Goal: Information Seeking & Learning: Learn about a topic

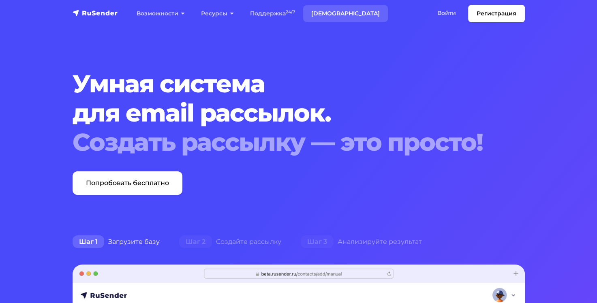
click at [328, 10] on link "[DEMOGRAPHIC_DATA]" at bounding box center [345, 13] width 85 height 17
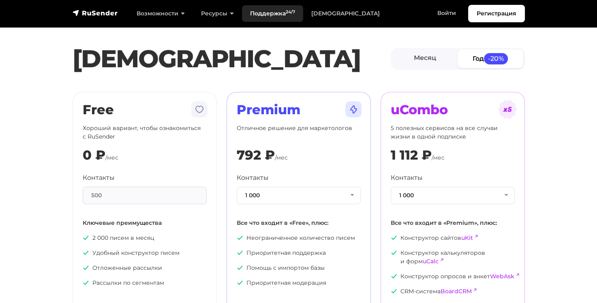
click at [272, 11] on link "Поддержка 24/7" at bounding box center [272, 13] width 61 height 17
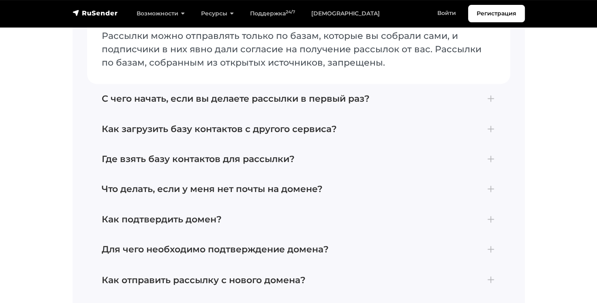
scroll to position [1257, 0]
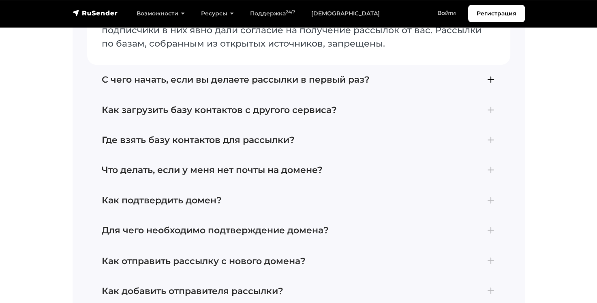
click at [491, 77] on h4 "С чего начать, если вы делаете рассылки в первый раз?" at bounding box center [299, 80] width 394 height 11
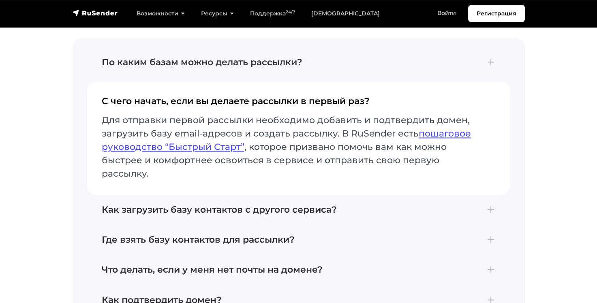
scroll to position [1176, 0]
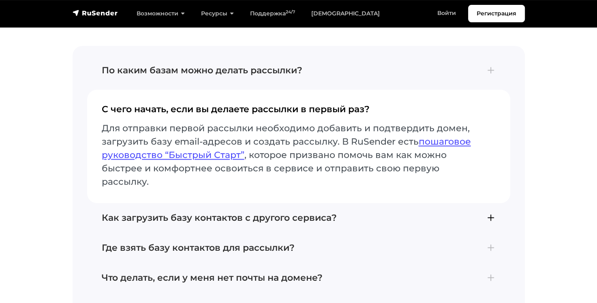
click at [493, 213] on h4 "Как загрузить базу контактов с другого сервиса?" at bounding box center [299, 218] width 394 height 11
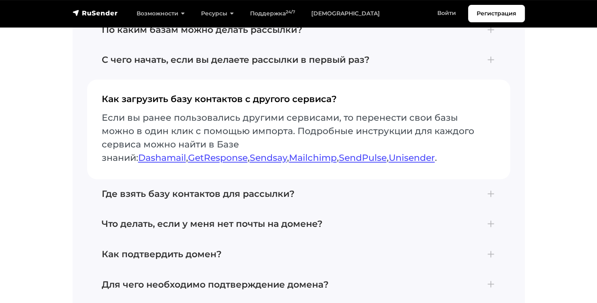
scroll to position [1257, 0]
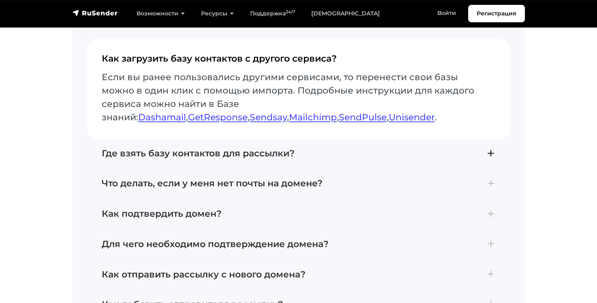
click at [490, 155] on h4 "Где взять базу контактов для рассылки?" at bounding box center [299, 153] width 394 height 11
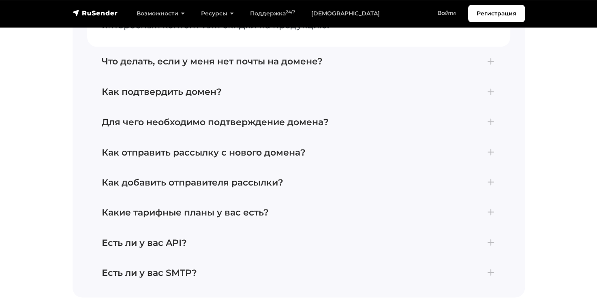
scroll to position [1378, 0]
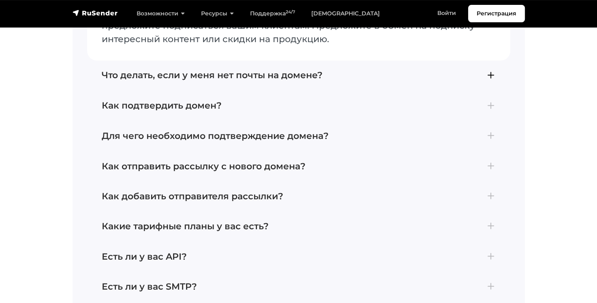
click at [487, 71] on h4 "Что делать, если у меня нет почты на домене?" at bounding box center [299, 75] width 394 height 11
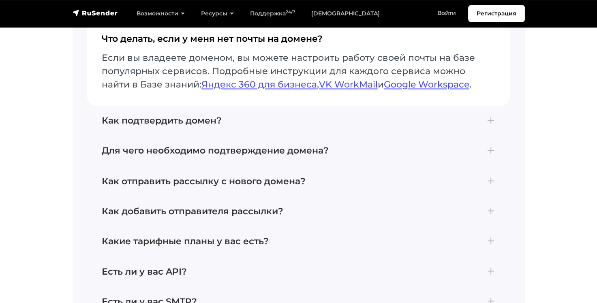
scroll to position [1297, 0]
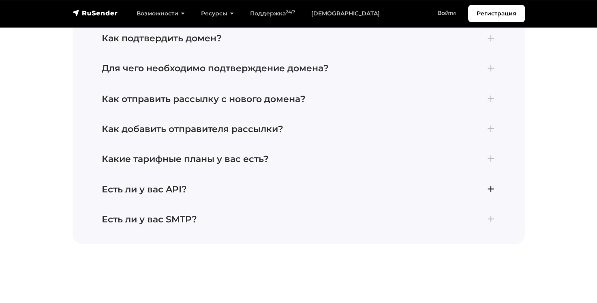
click at [495, 189] on h4 "Есть ли у вас API?" at bounding box center [299, 189] width 394 height 11
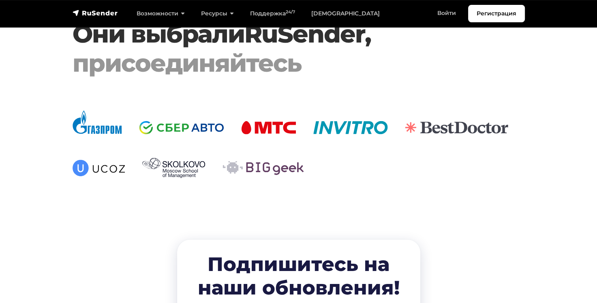
scroll to position [1724, 0]
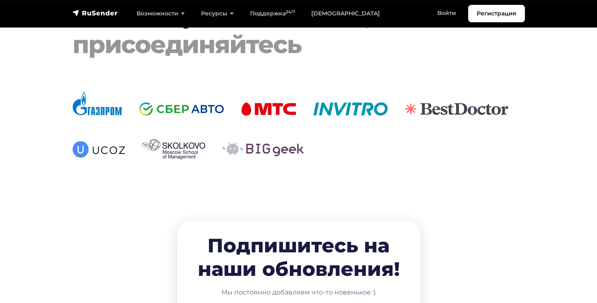
click at [196, 114] on img at bounding box center [299, 126] width 452 height 68
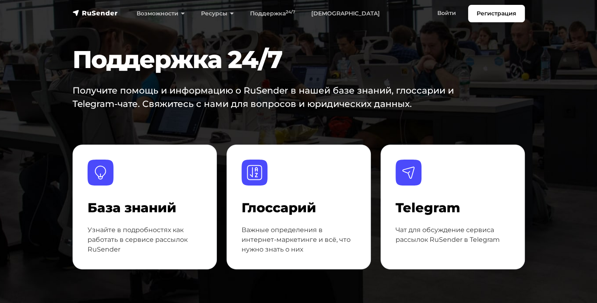
scroll to position [0, 0]
